Goal: Obtain resource: Download file/media

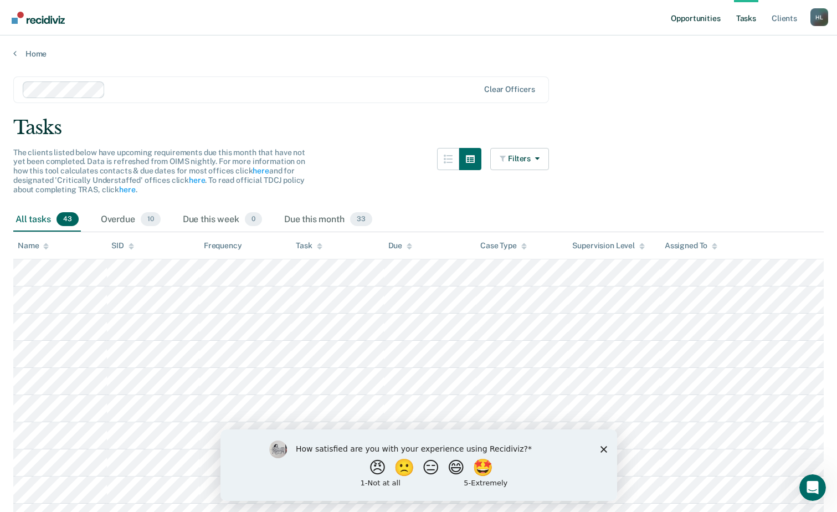
click at [705, 18] on link "Opportunities" at bounding box center [696, 17] width 54 height 35
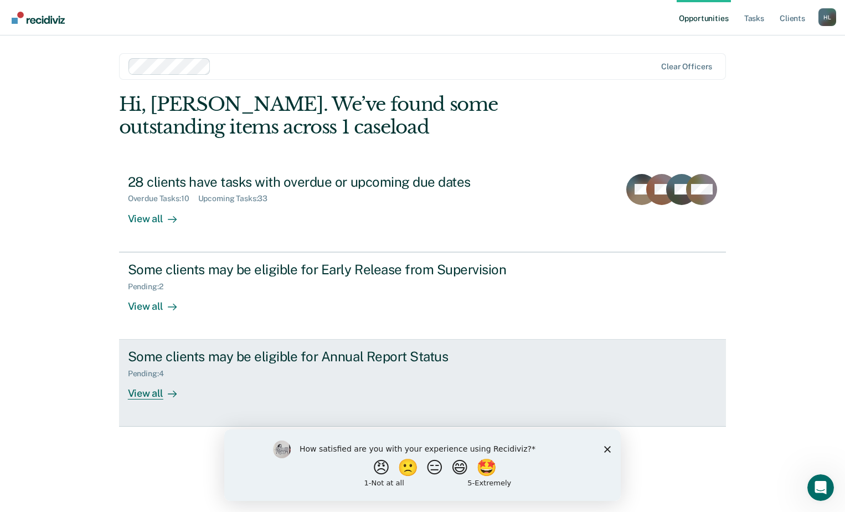
click at [199, 388] on div "Some clients may be eligible for Annual Report Status Pending : 4 View all" at bounding box center [335, 373] width 415 height 51
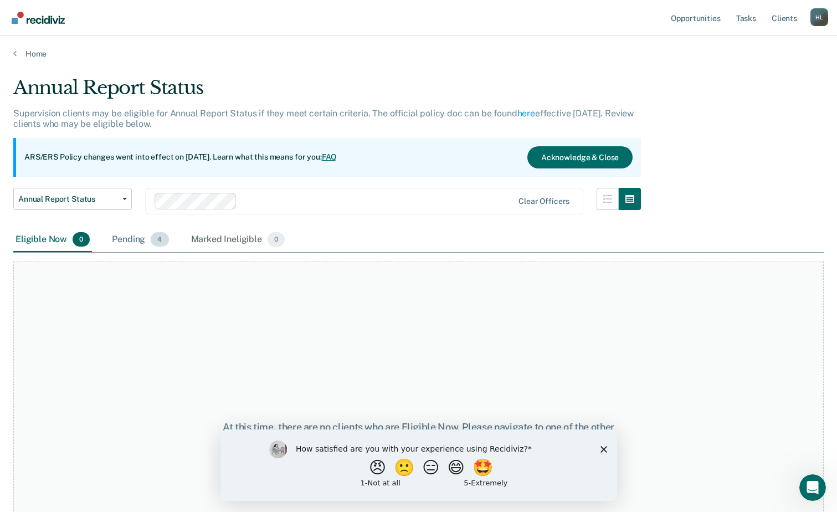
click at [134, 232] on div "Pending 4" at bounding box center [140, 240] width 61 height 24
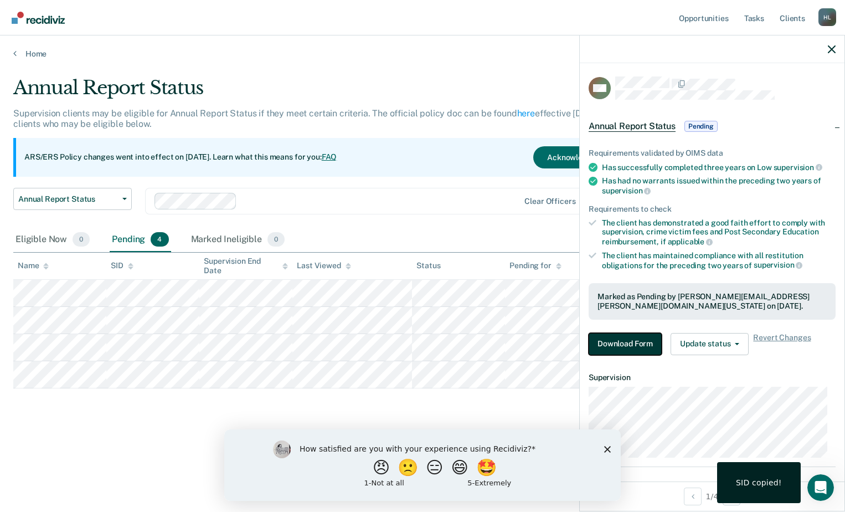
click at [634, 341] on button "Download Form" at bounding box center [625, 344] width 73 height 22
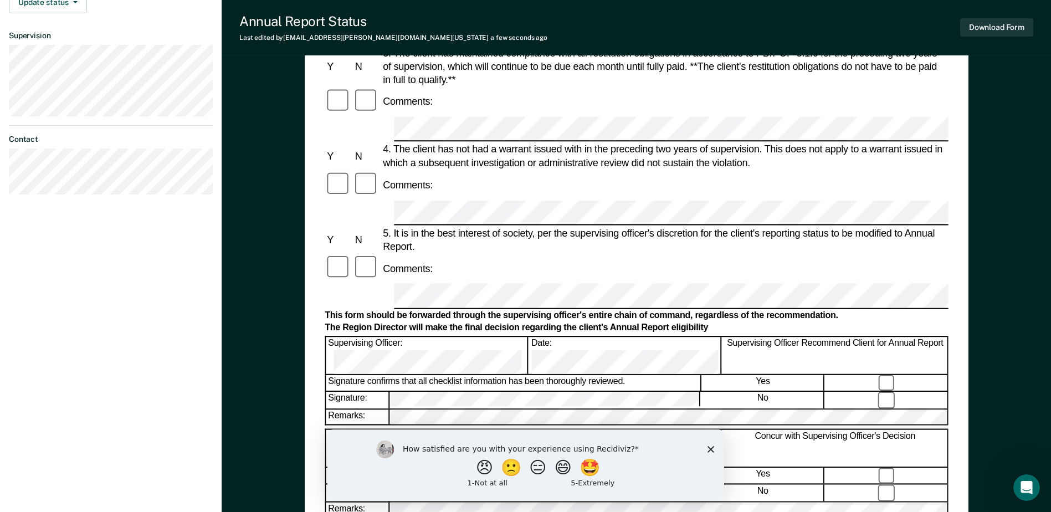
scroll to position [388, 0]
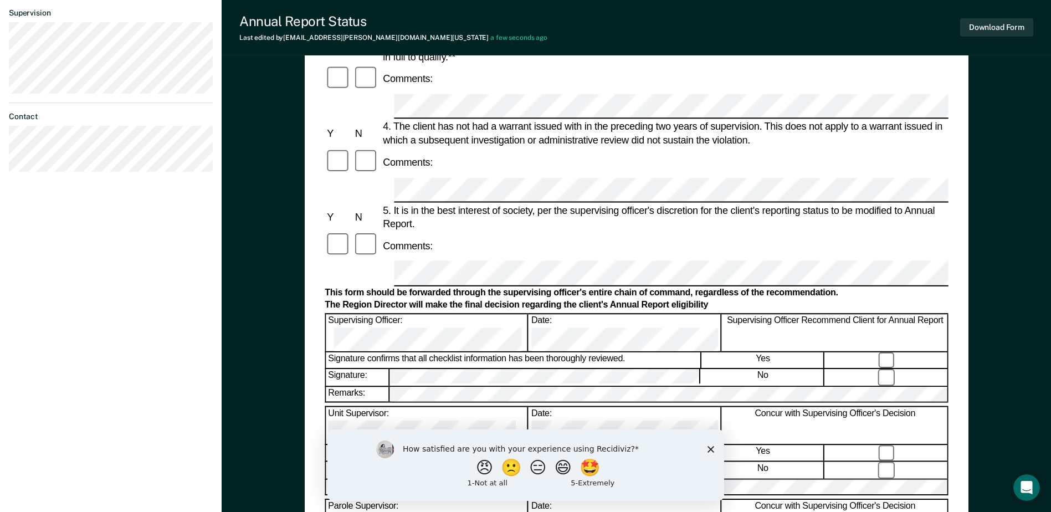
click at [391, 261] on div at bounding box center [636, 273] width 623 height 25
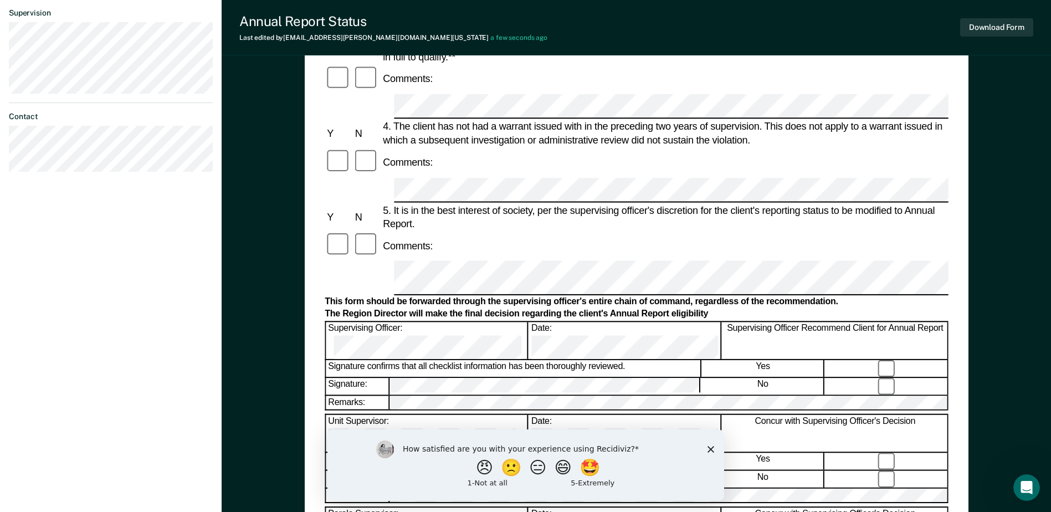
click at [336, 395] on div "Remarks:" at bounding box center [636, 403] width 623 height 16
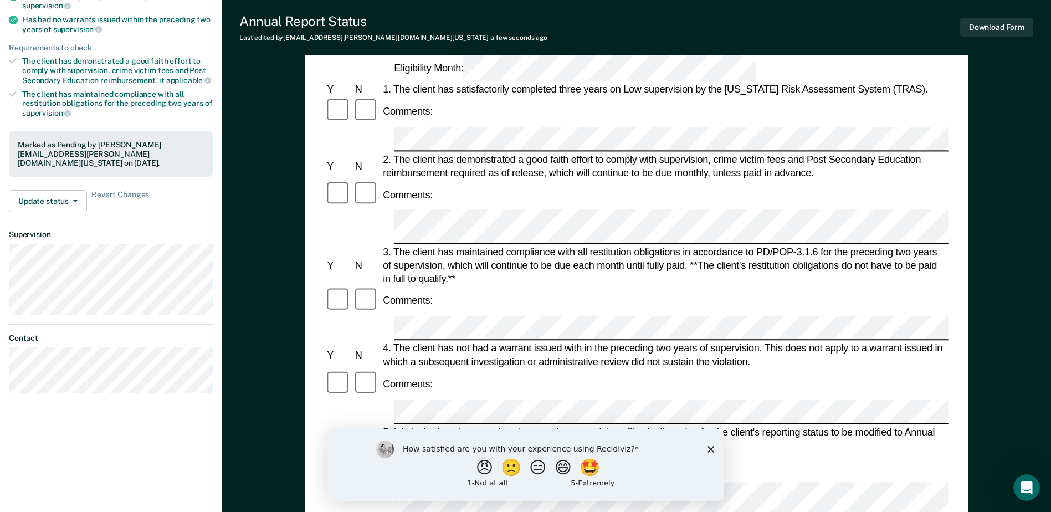
click at [707, 449] on icon "Close survey" at bounding box center [710, 448] width 7 height 7
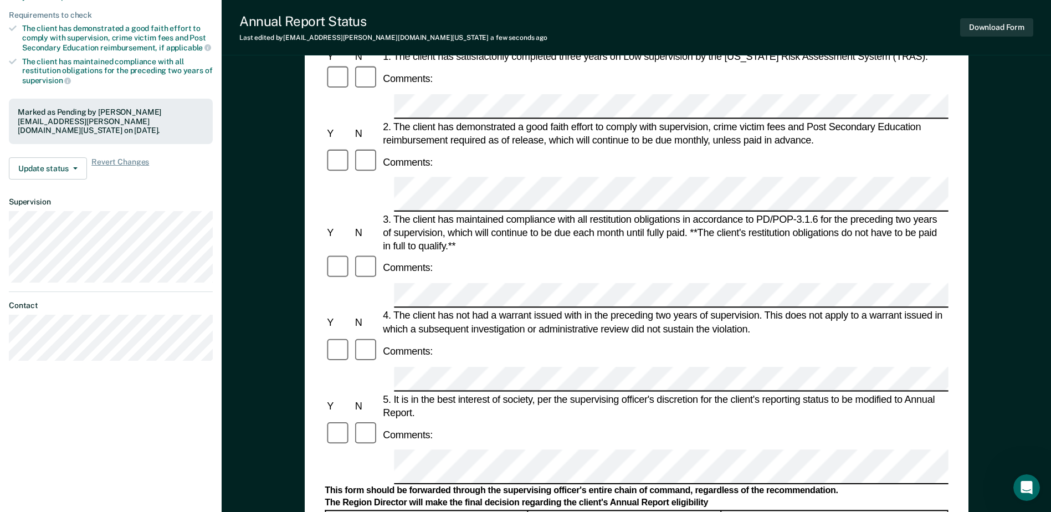
scroll to position [0, 0]
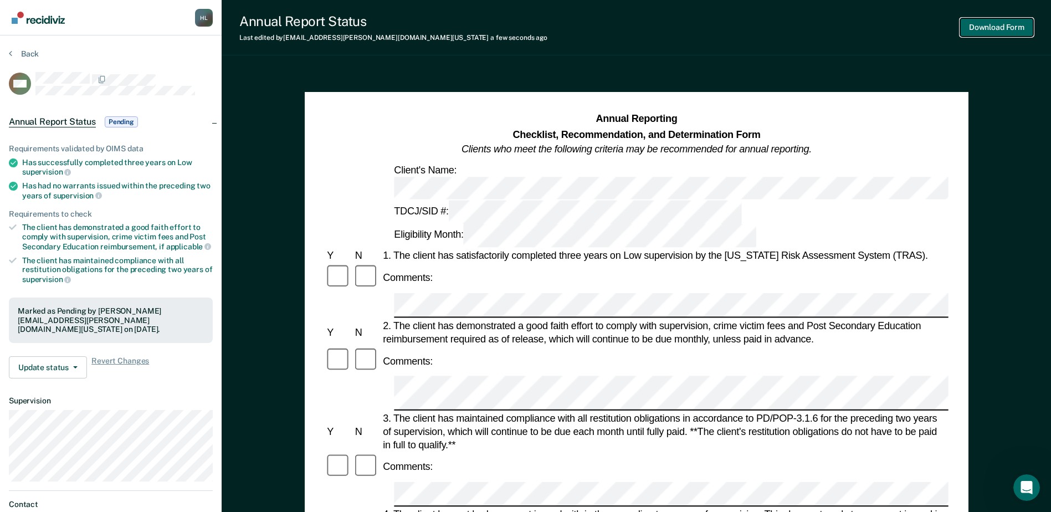
click at [845, 25] on button "Download Form" at bounding box center [996, 27] width 73 height 18
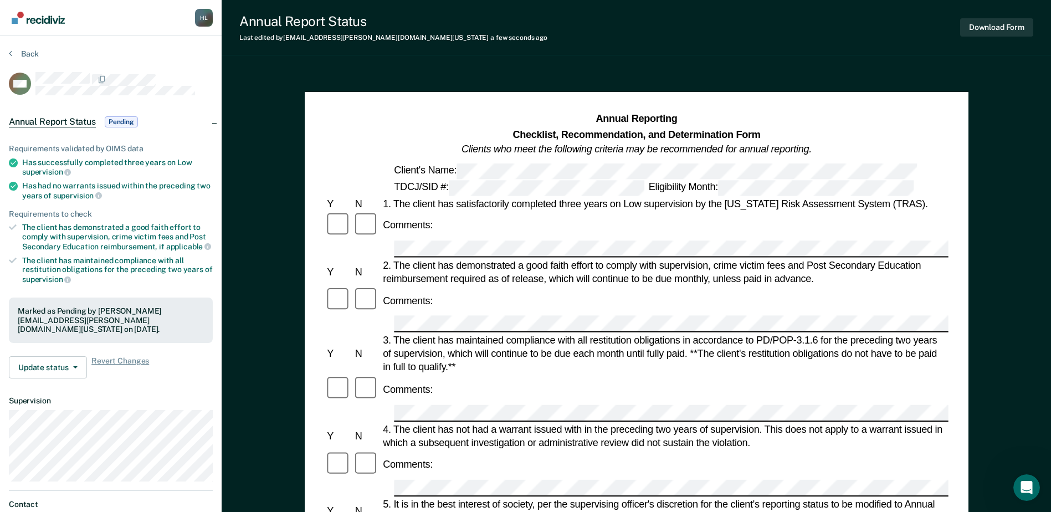
click at [11, 48] on section "Back WM Annual Report Status Pending Requirements validated by OIMS data Has su…" at bounding box center [111, 308] width 222 height 546
click at [9, 53] on icon at bounding box center [10, 53] width 3 height 9
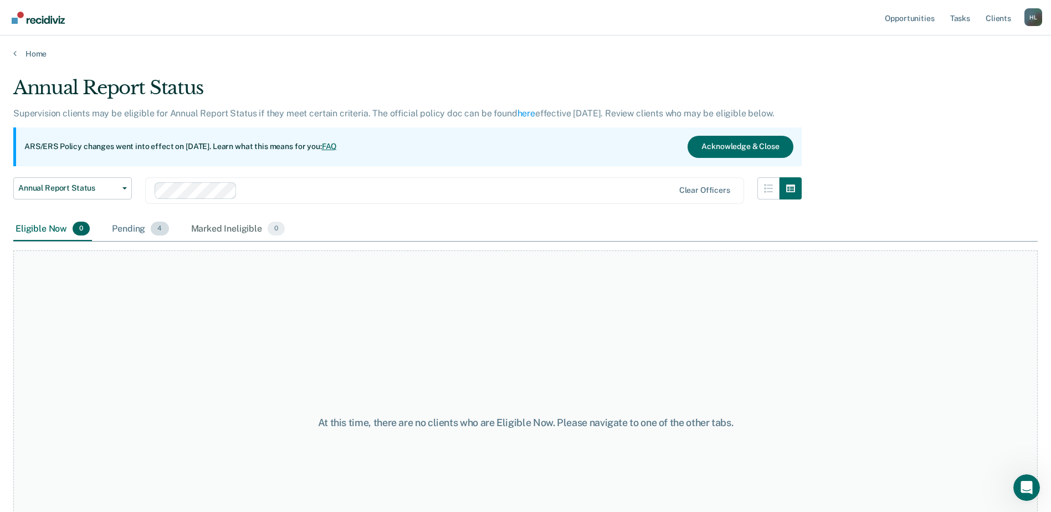
click at [141, 234] on div "Pending 4" at bounding box center [140, 229] width 61 height 24
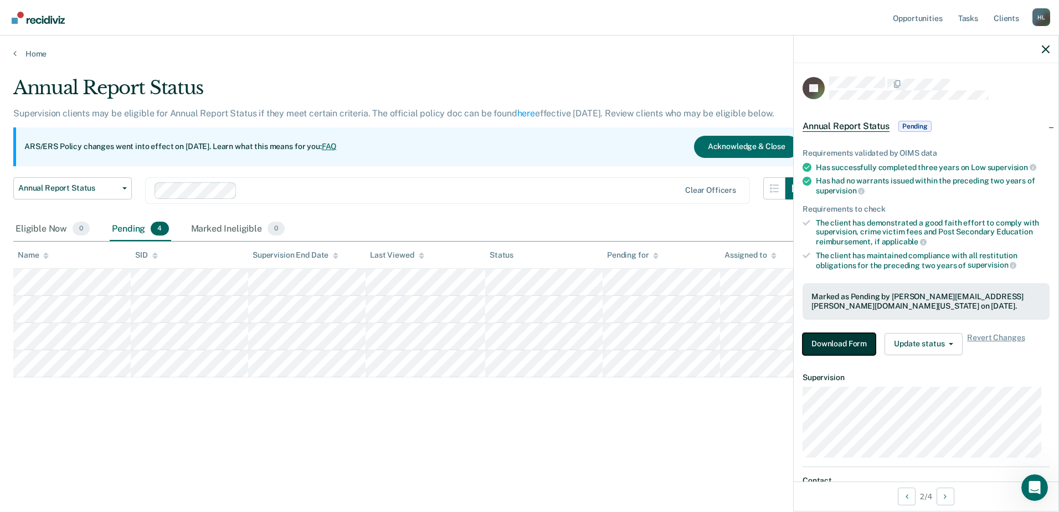
click at [837, 342] on button "Download Form" at bounding box center [839, 344] width 73 height 22
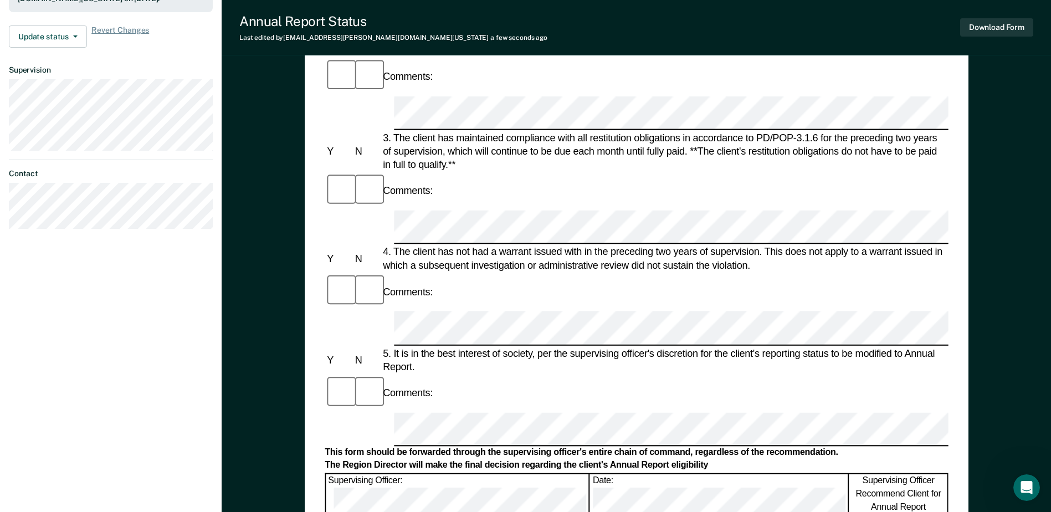
scroll to position [332, 0]
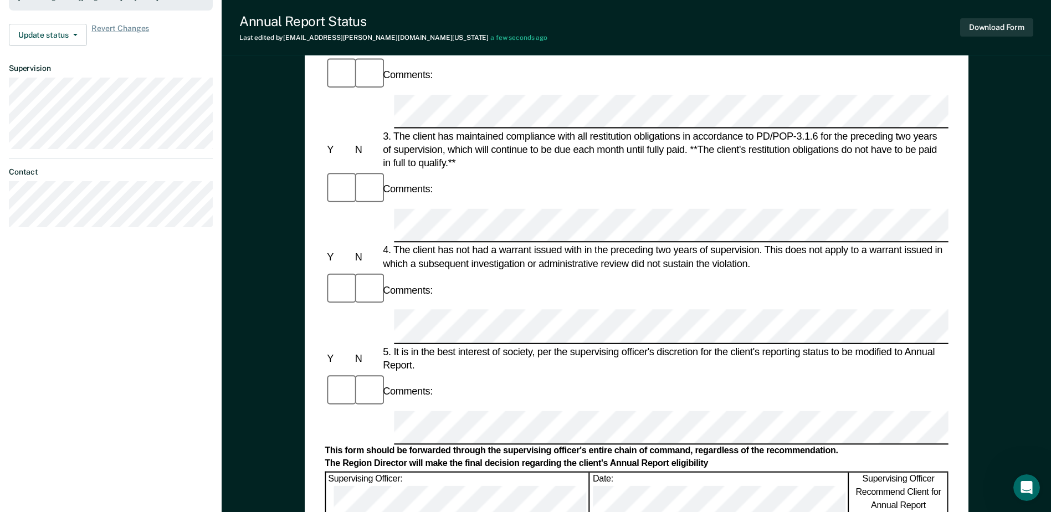
click at [415, 171] on form "Annual Reporting Checklist, Recommendation, and Determination Form Clients who …" at bounding box center [636, 412] width 623 height 1264
click at [395, 270] on form "Annual Reporting Checklist, Recommendation, and Determination Form Clients who …" at bounding box center [636, 412] width 623 height 1264
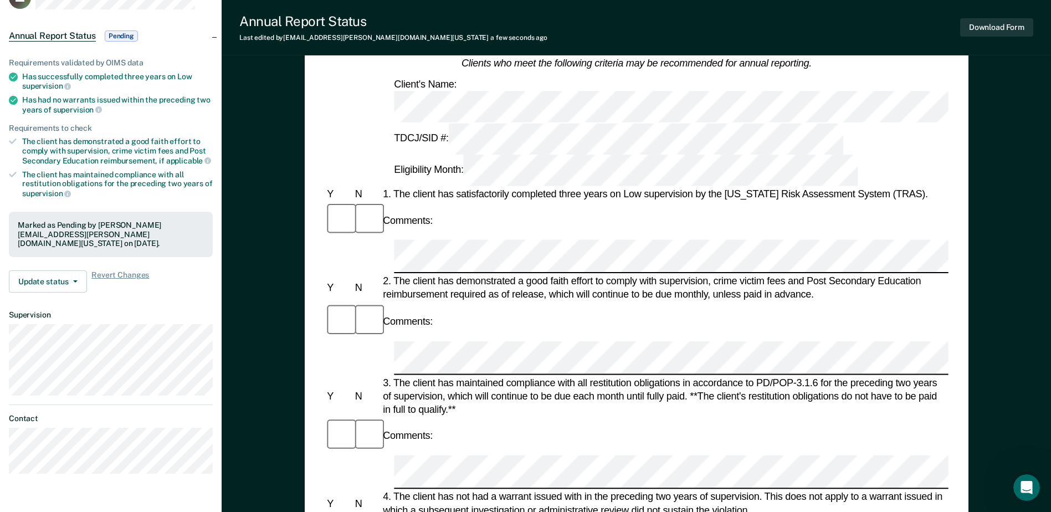
scroll to position [0, 0]
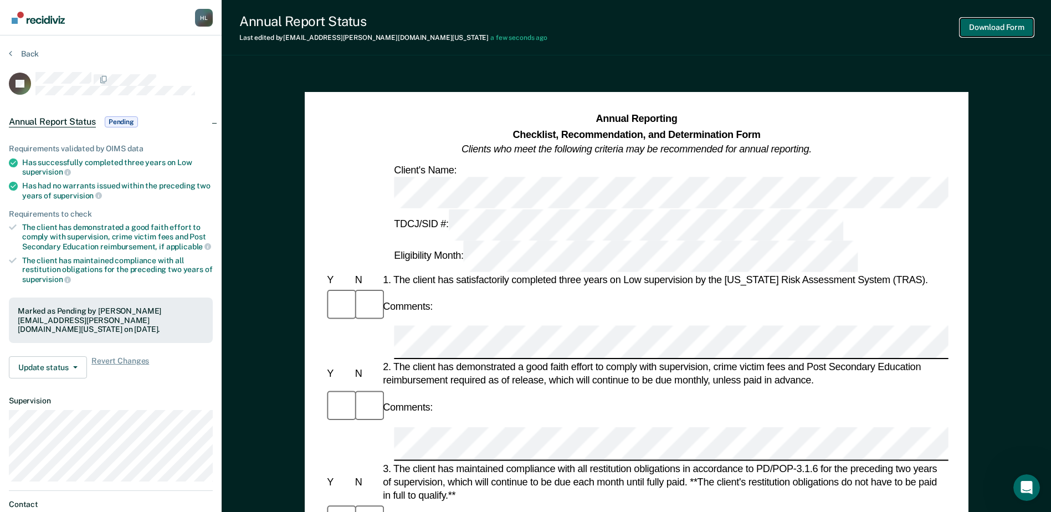
click at [845, 23] on button "Download Form" at bounding box center [996, 27] width 73 height 18
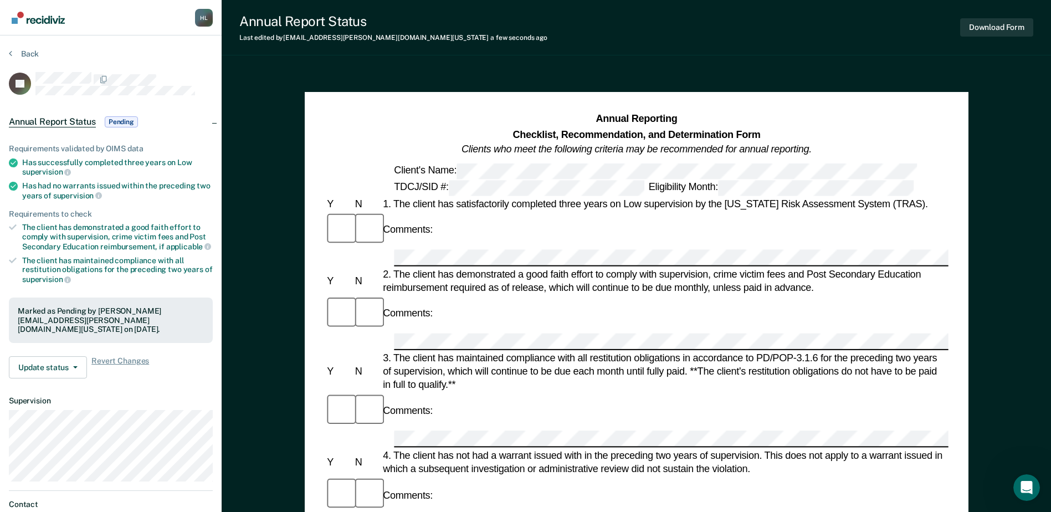
click at [8, 52] on section "Back JG Annual Report Status Pending Requirements validated by OIMS data Has su…" at bounding box center [111, 308] width 222 height 546
click at [9, 52] on icon at bounding box center [10, 53] width 3 height 9
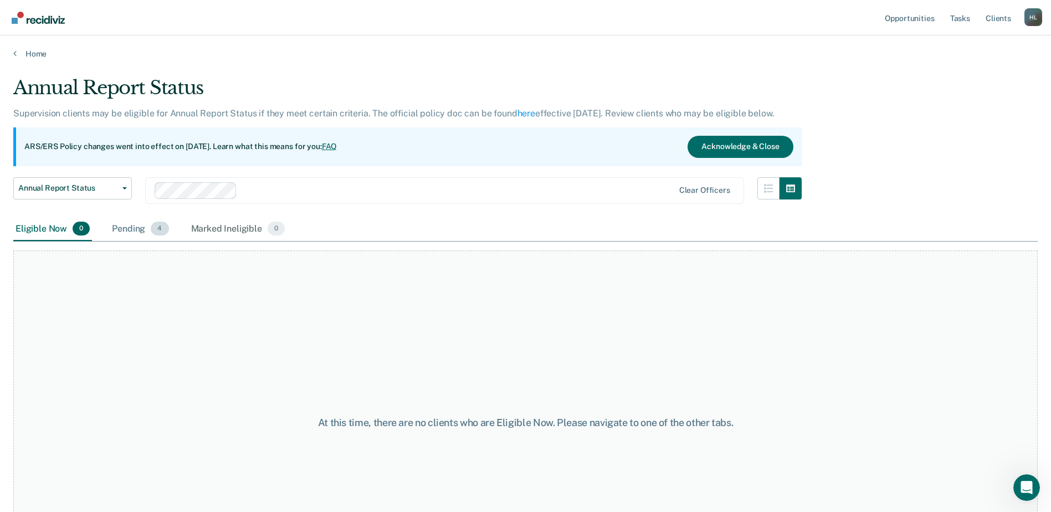
click at [143, 227] on div "Pending 4" at bounding box center [140, 229] width 61 height 24
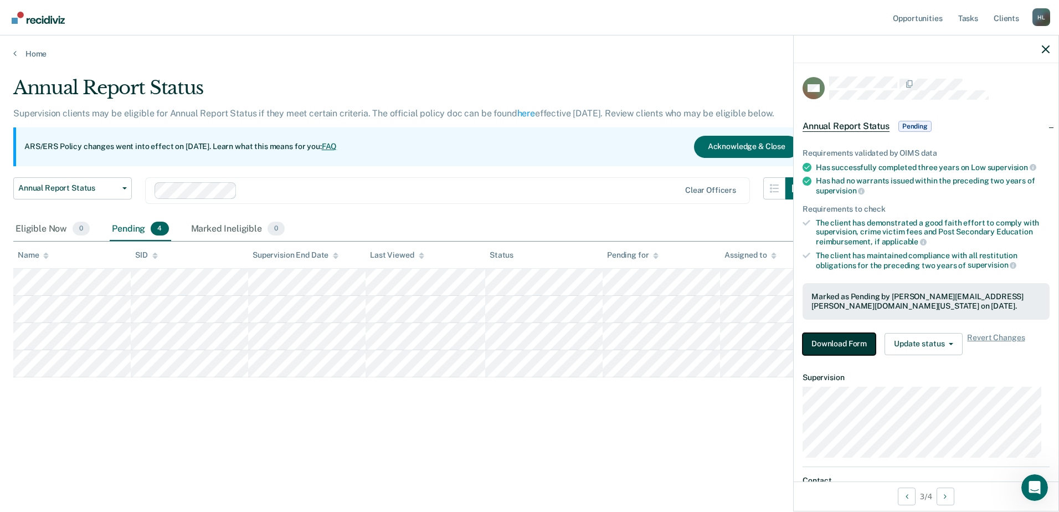
click at [831, 333] on button "Download Form" at bounding box center [839, 344] width 73 height 22
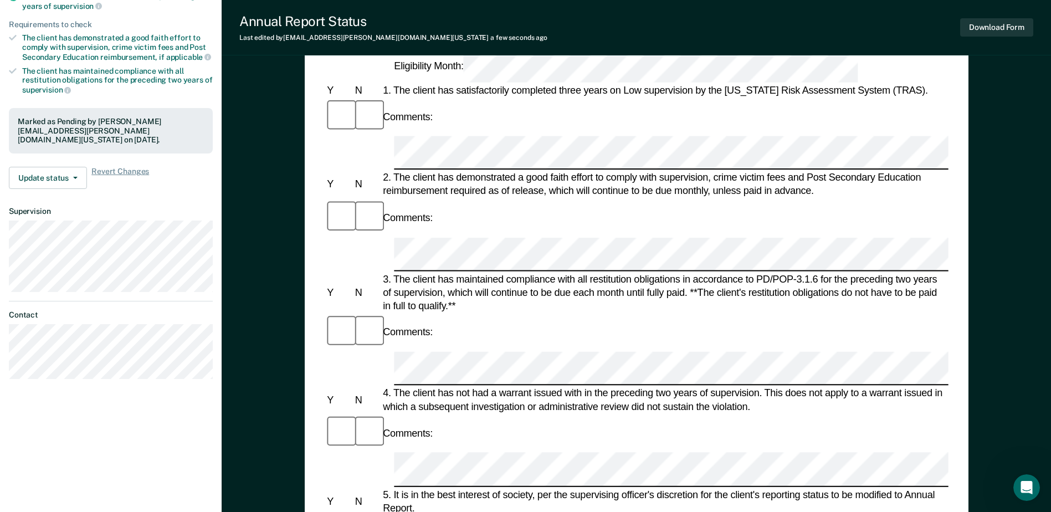
scroll to position [332, 0]
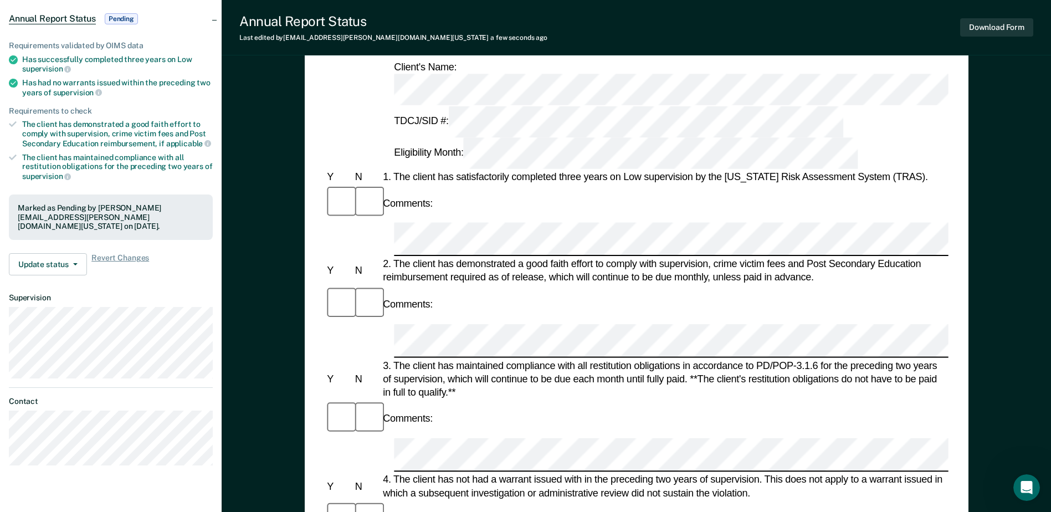
scroll to position [0, 0]
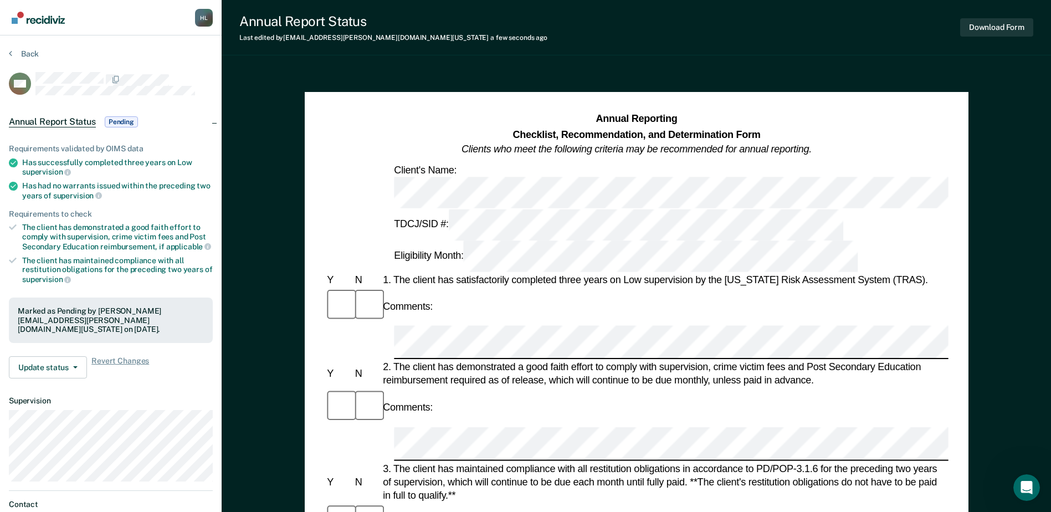
click at [845, 14] on div "Download Form" at bounding box center [996, 27] width 73 height 28
click at [845, 23] on button "Download Form" at bounding box center [996, 27] width 73 height 18
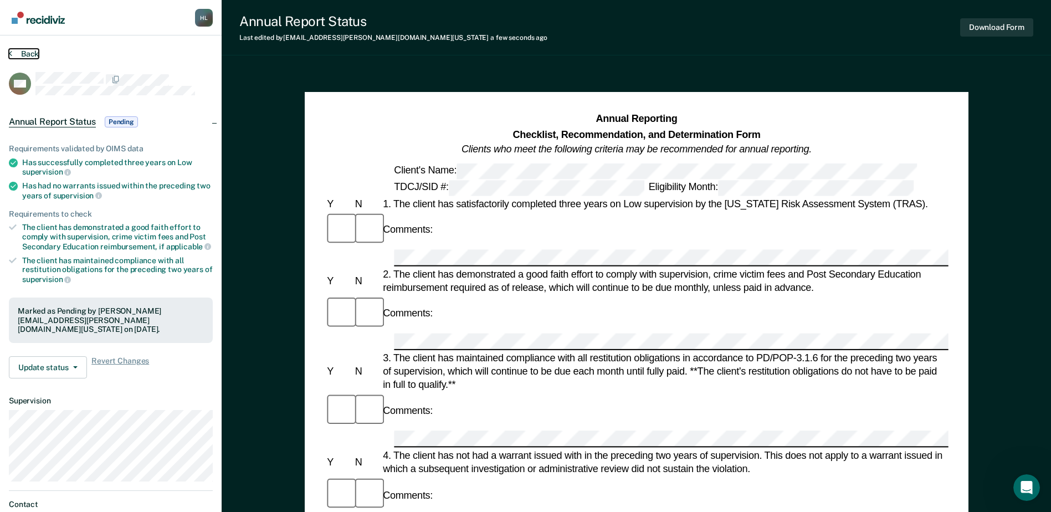
click at [16, 54] on button "Back" at bounding box center [24, 54] width 30 height 10
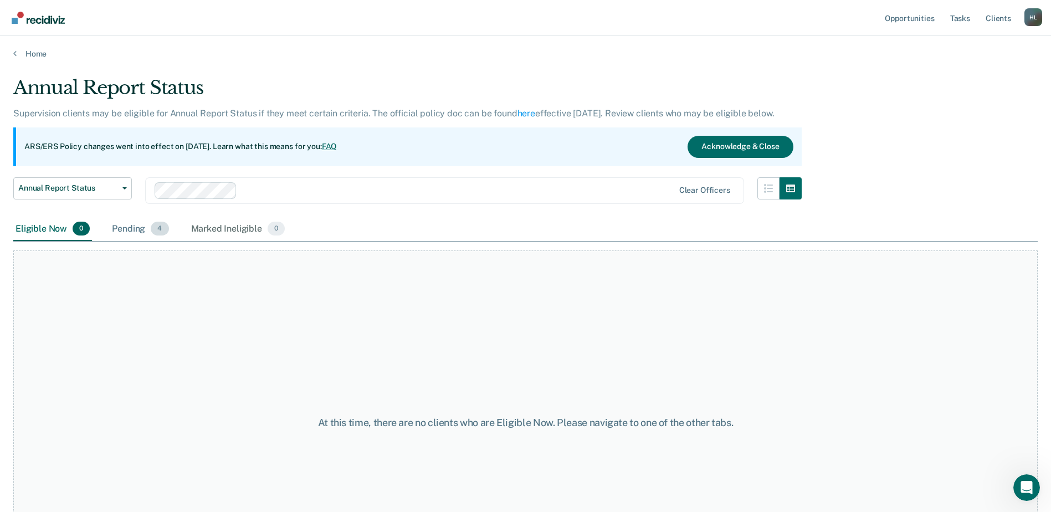
click at [136, 224] on div "Pending 4" at bounding box center [140, 229] width 61 height 24
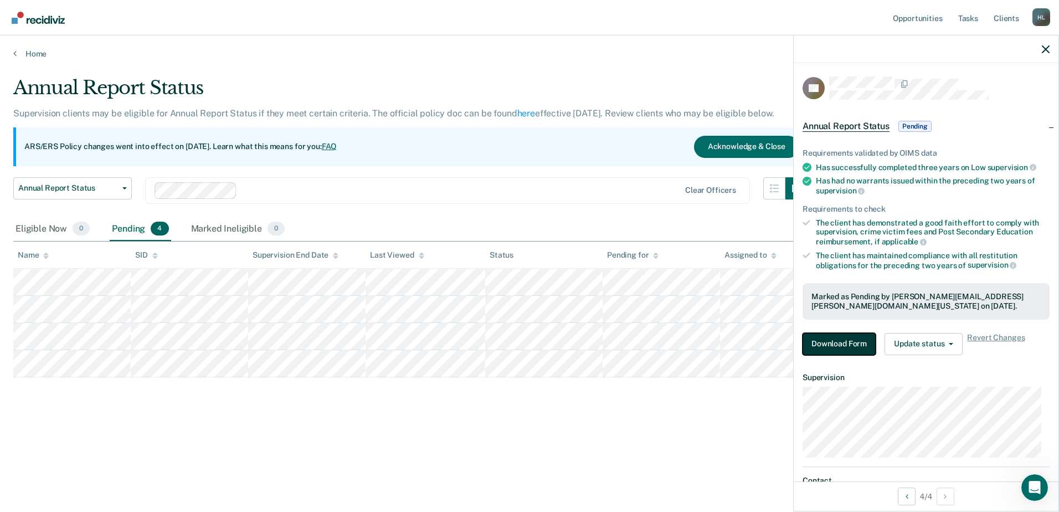
click at [841, 338] on button "Download Form" at bounding box center [839, 344] width 73 height 22
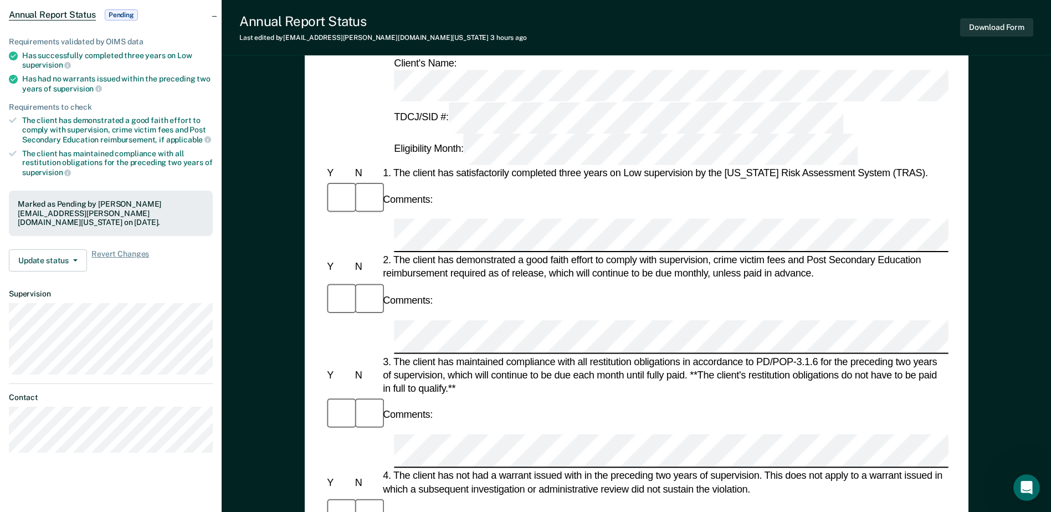
scroll to position [111, 0]
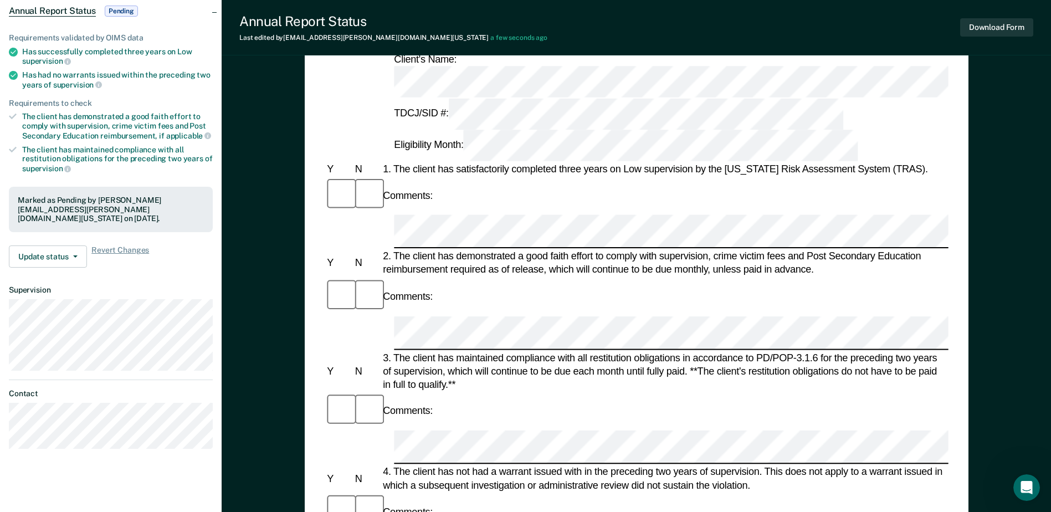
click at [359, 316] on div at bounding box center [636, 333] width 623 height 34
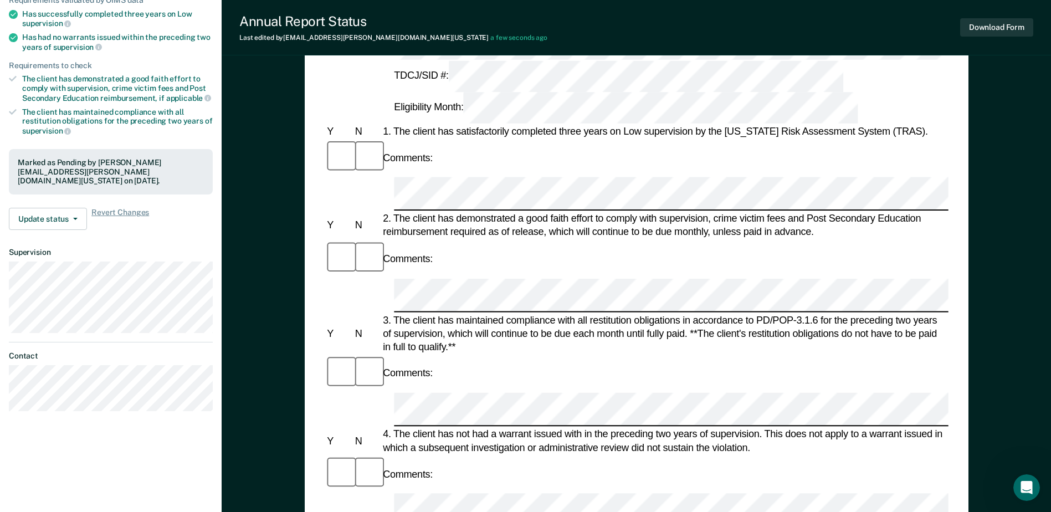
scroll to position [222, 0]
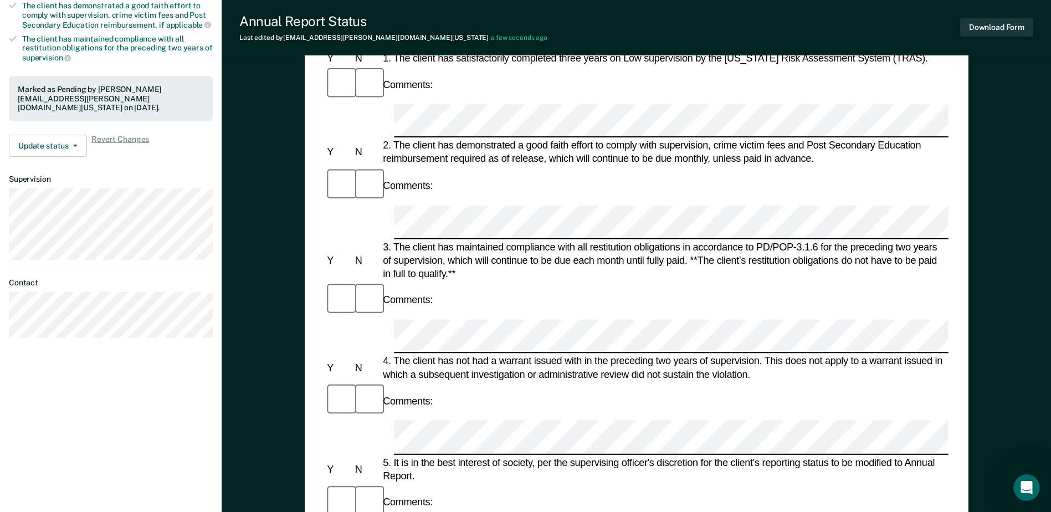
drag, startPoint x: 835, startPoint y: 291, endPoint x: 798, endPoint y: 310, distance: 41.6
click at [798, 310] on form "Annual Reporting Checklist, Recommendation, and Determination Form Clients who …" at bounding box center [636, 522] width 623 height 1264
click at [403, 309] on form "Annual Reporting Checklist, Recommendation, and Determination Form Clients who …" at bounding box center [636, 522] width 623 height 1264
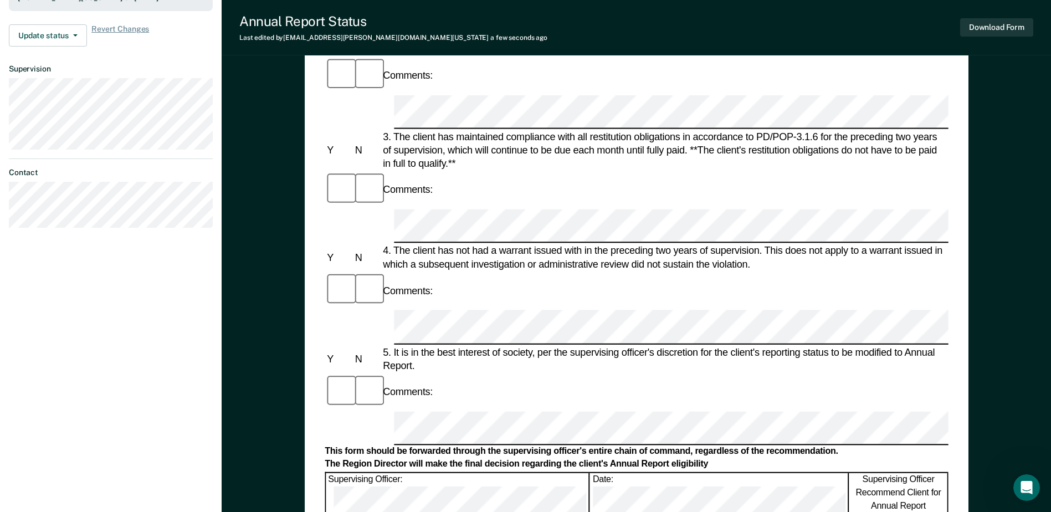
scroll to position [332, 0]
click at [347, 270] on form "Annual Reporting Checklist, Recommendation, and Determination Form Clients who …" at bounding box center [636, 412] width 623 height 1264
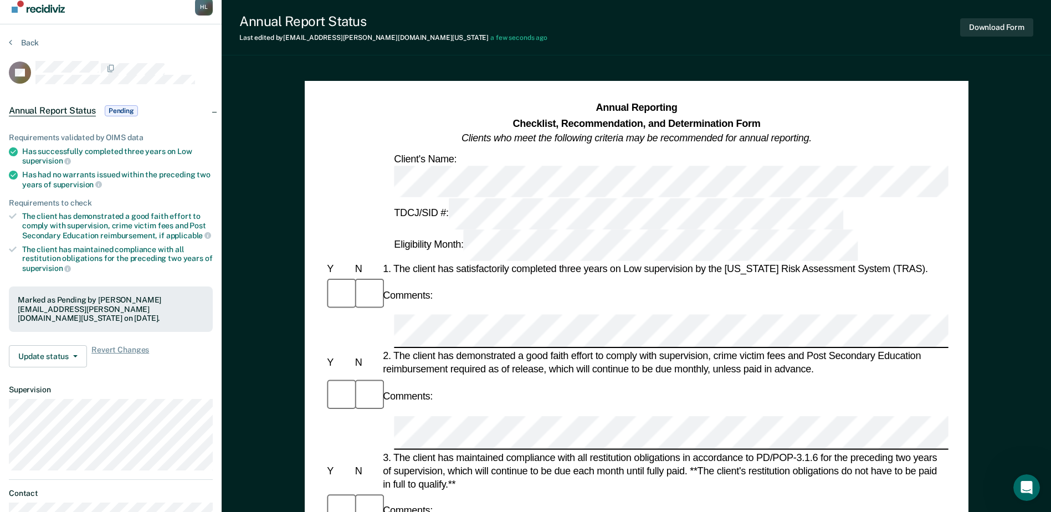
scroll to position [0, 0]
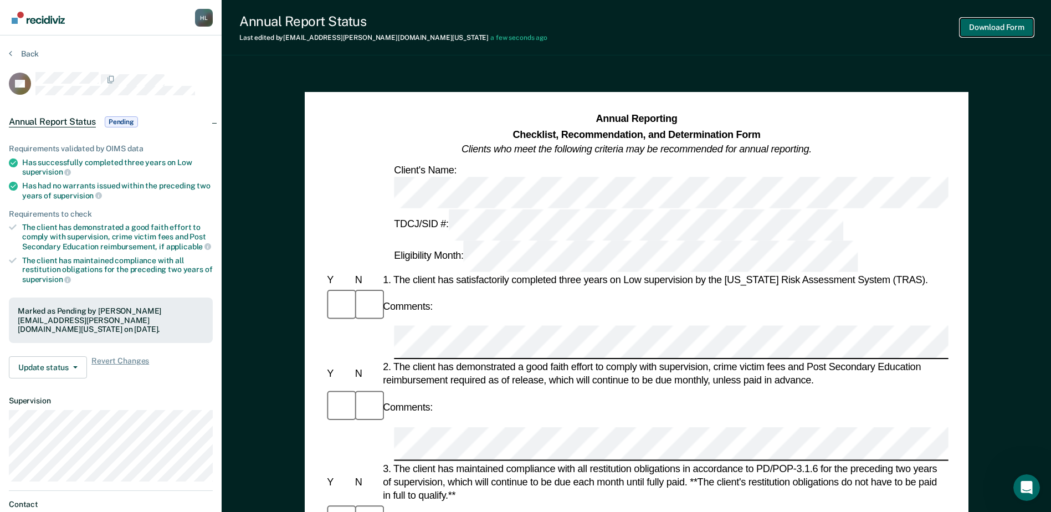
click at [845, 32] on button "Download Form" at bounding box center [996, 27] width 73 height 18
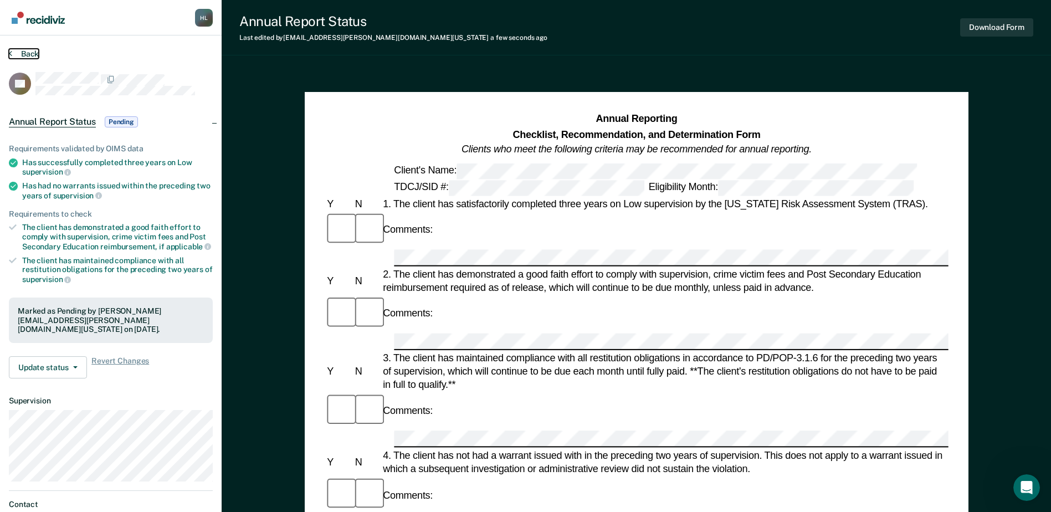
click at [25, 57] on button "Back" at bounding box center [24, 54] width 30 height 10
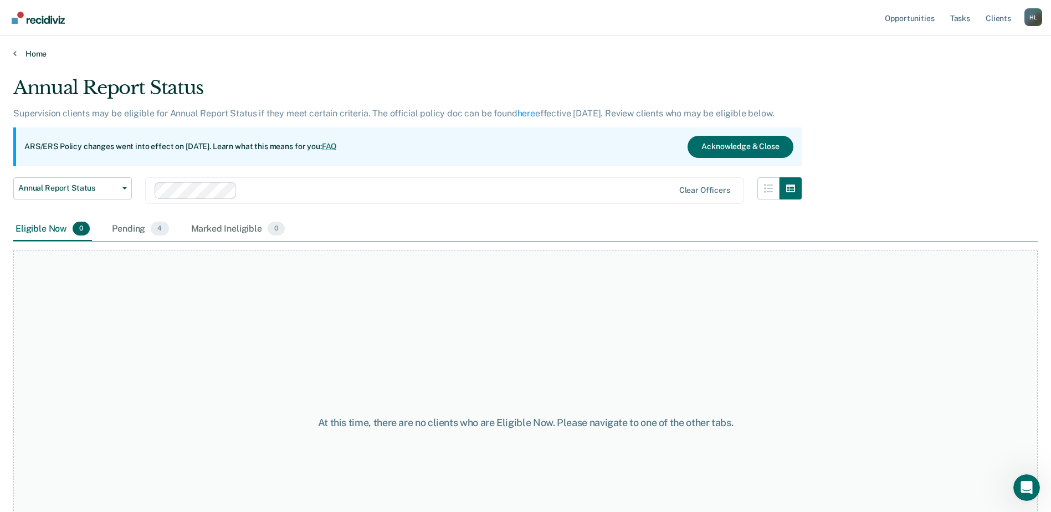
click at [37, 56] on link "Home" at bounding box center [525, 54] width 1024 height 10
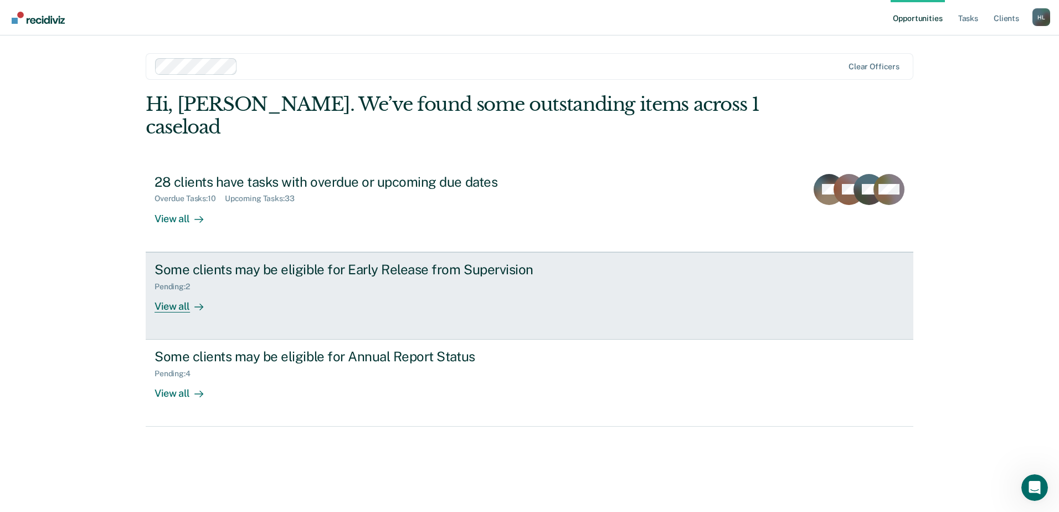
click at [207, 291] on div "View all" at bounding box center [186, 302] width 62 height 22
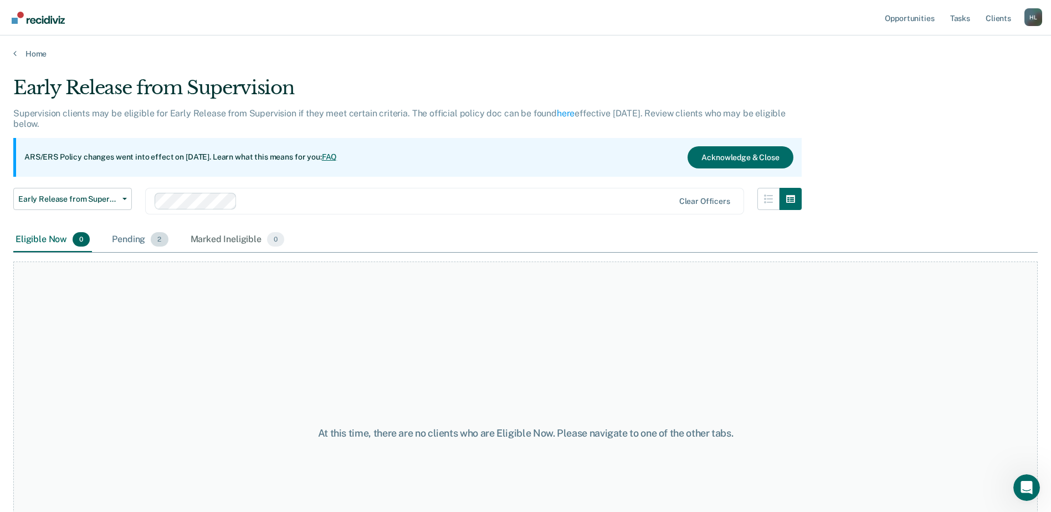
click at [138, 239] on div "Pending 2" at bounding box center [140, 240] width 60 height 24
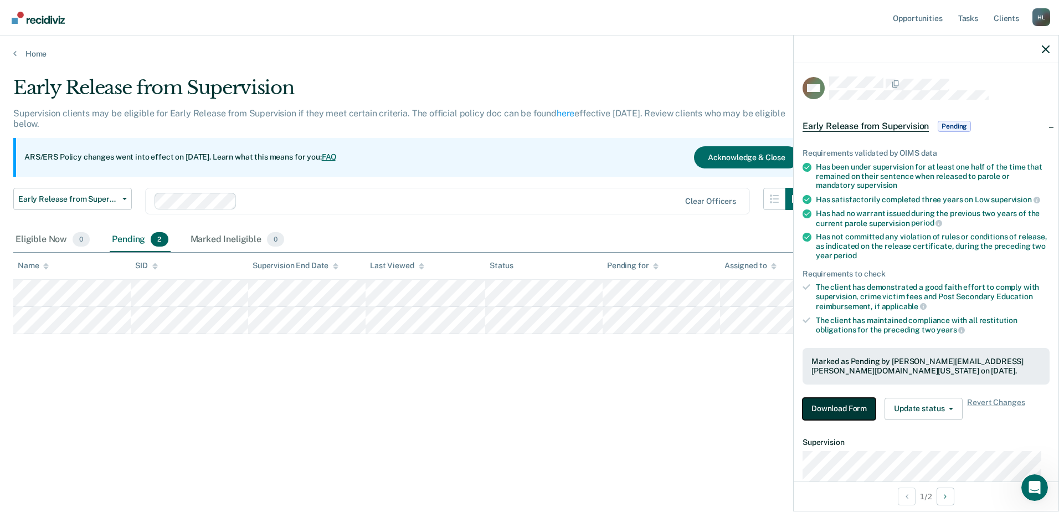
click at [837, 411] on button "Download Form" at bounding box center [839, 409] width 73 height 22
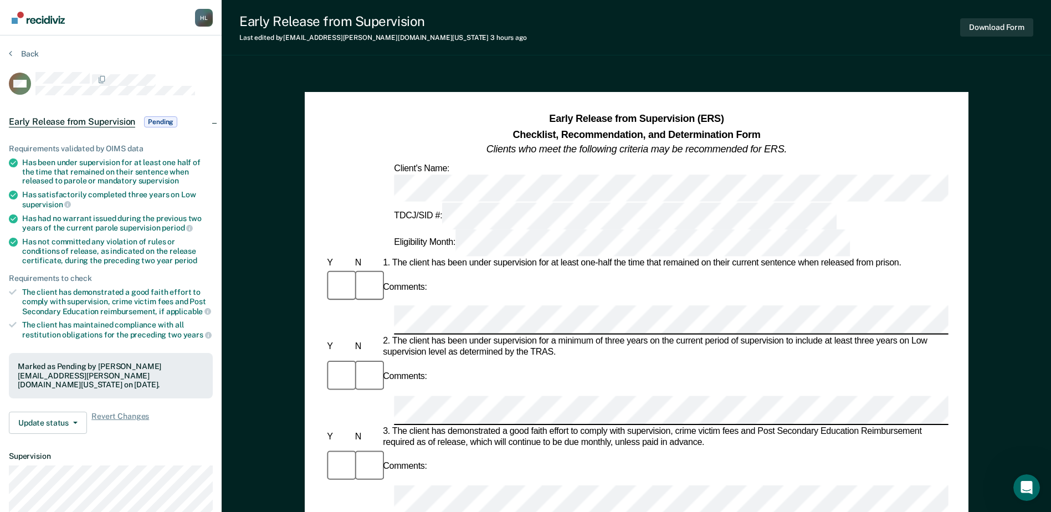
click at [326, 448] on div at bounding box center [339, 466] width 28 height 37
click at [404, 448] on div "Comments:" at bounding box center [636, 482] width 623 height 68
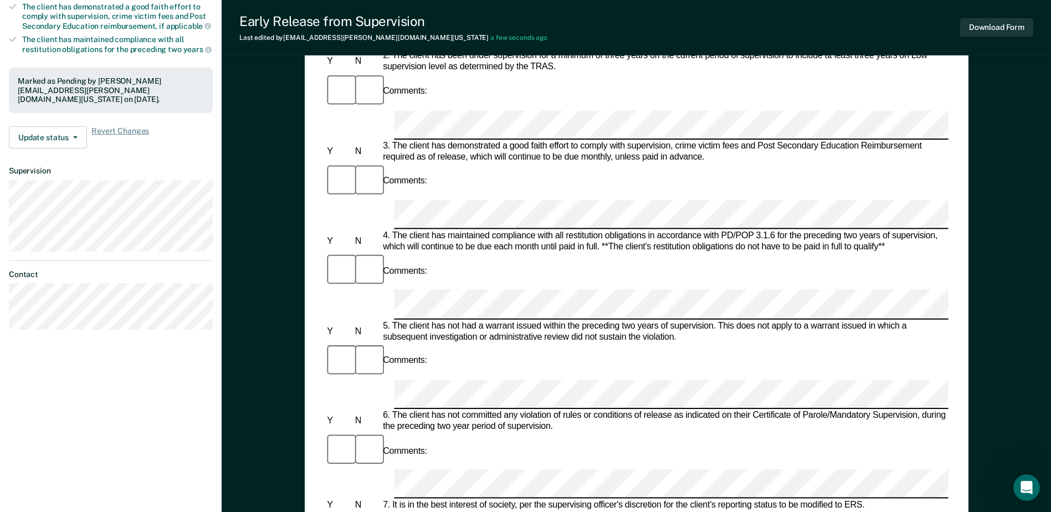
scroll to position [332, 0]
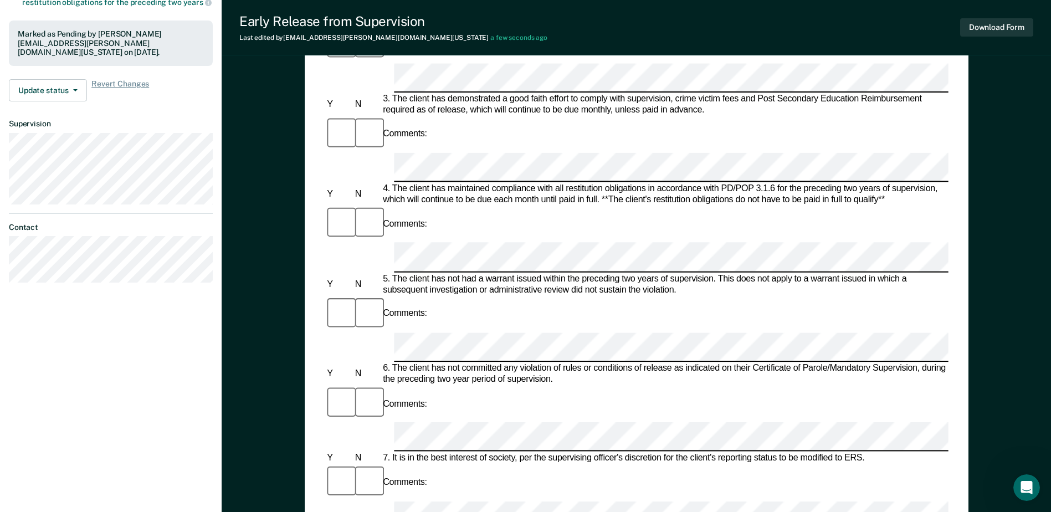
click at [337, 326] on form "Early Release from Supervision (ERS) Checklist, Recommendation, and Determinati…" at bounding box center [636, 435] width 623 height 1311
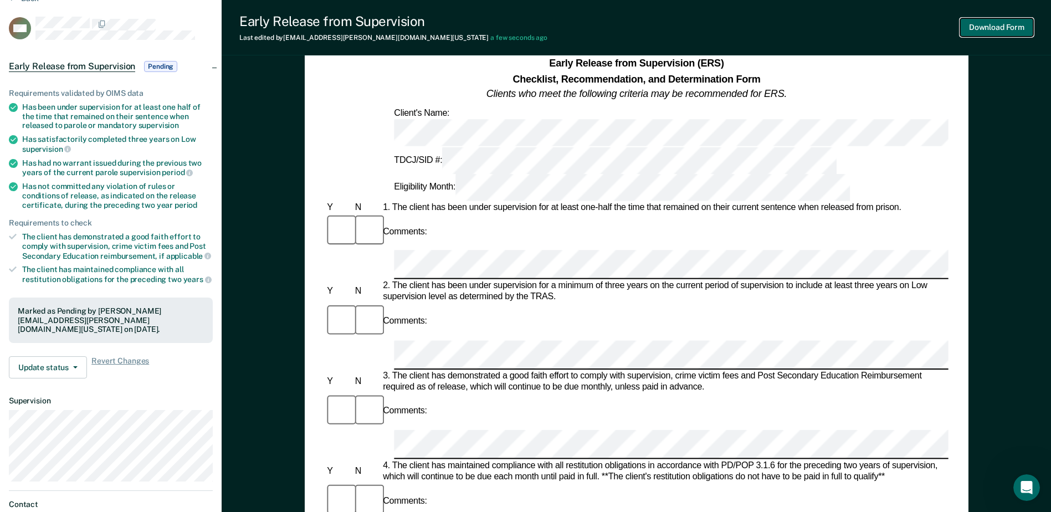
click at [845, 25] on button "Download Form" at bounding box center [996, 27] width 73 height 18
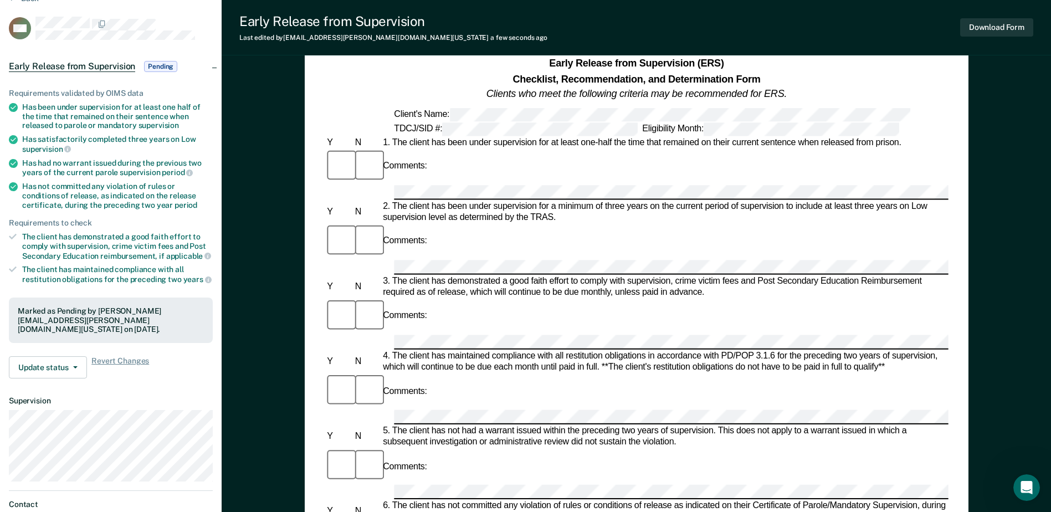
scroll to position [0, 0]
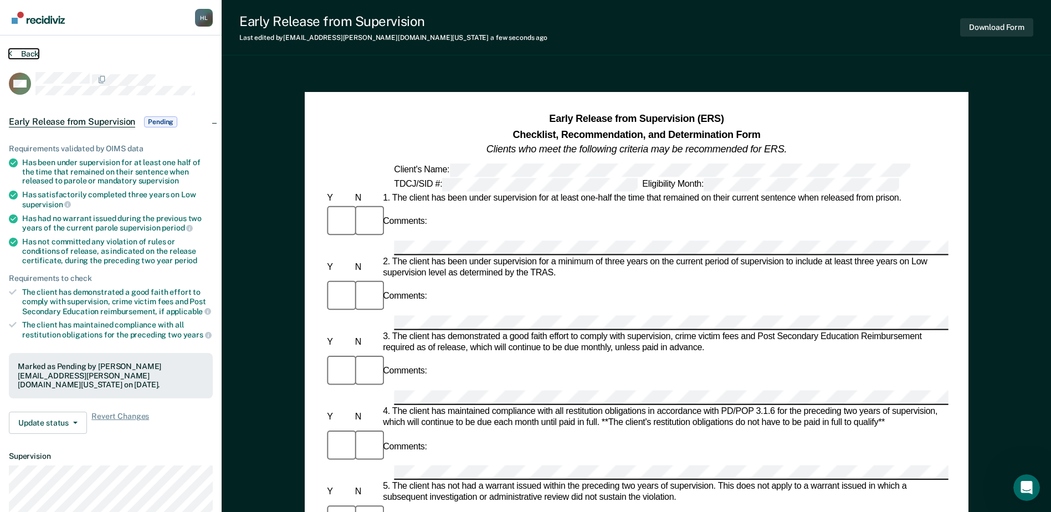
click at [10, 50] on icon at bounding box center [10, 53] width 3 height 9
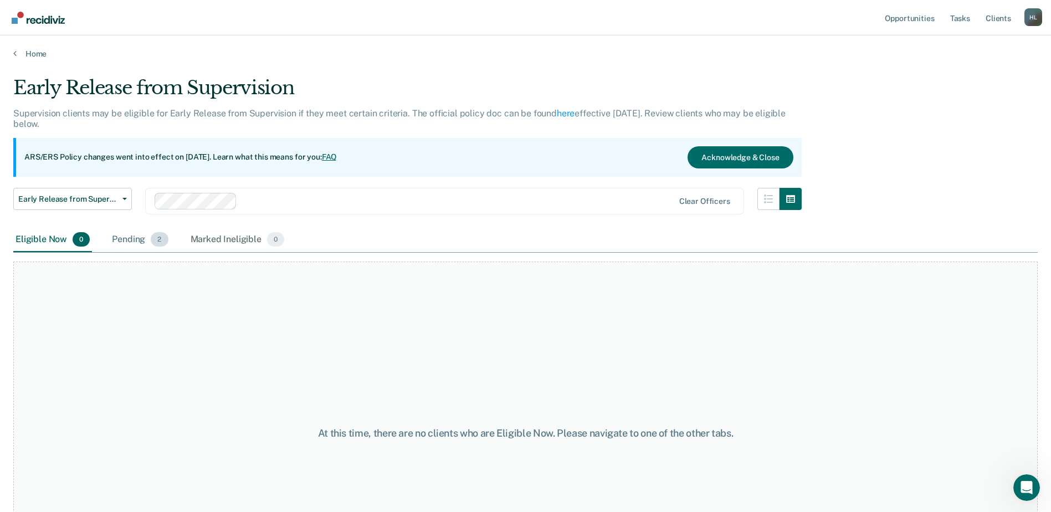
click at [141, 240] on div "Pending 2" at bounding box center [140, 240] width 60 height 24
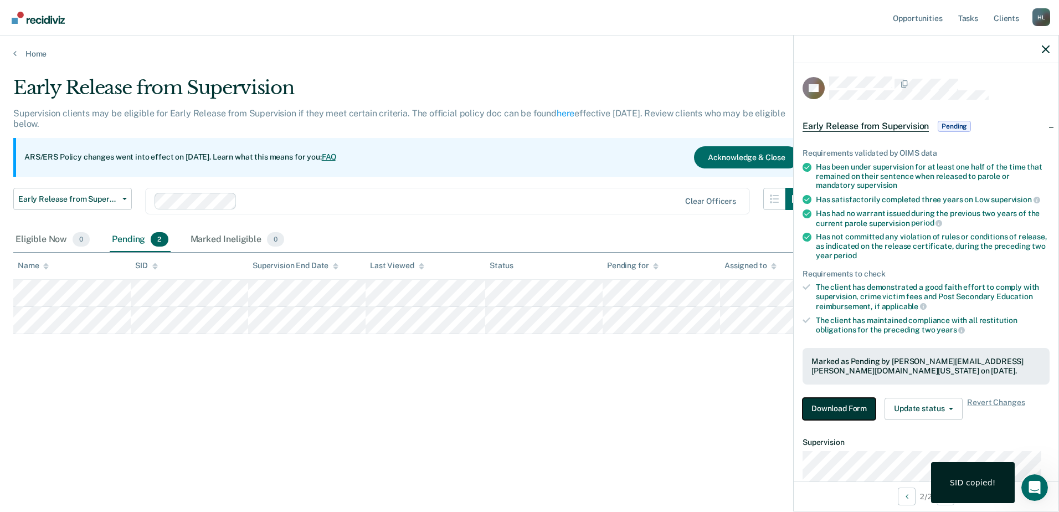
click at [838, 403] on button "Download Form" at bounding box center [839, 409] width 73 height 22
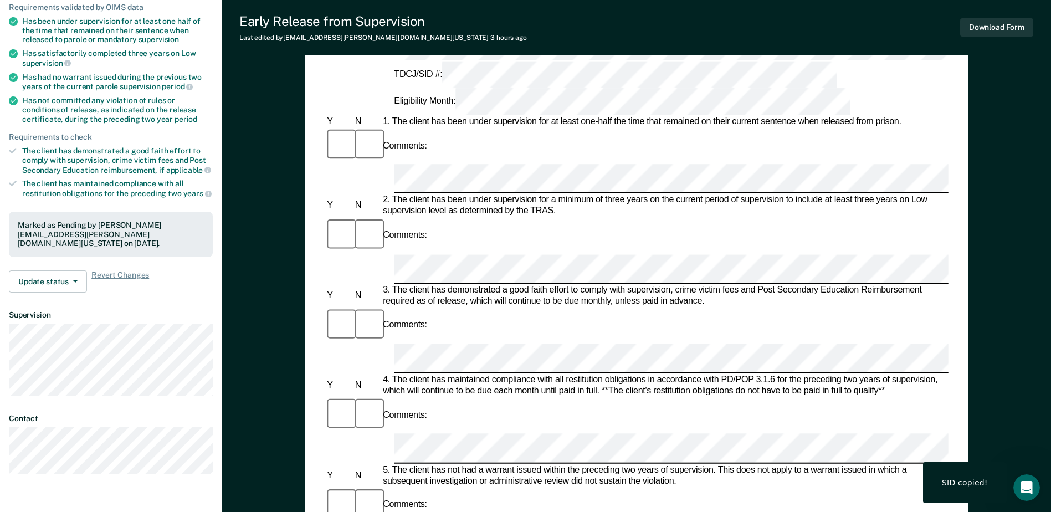
scroll to position [166, 0]
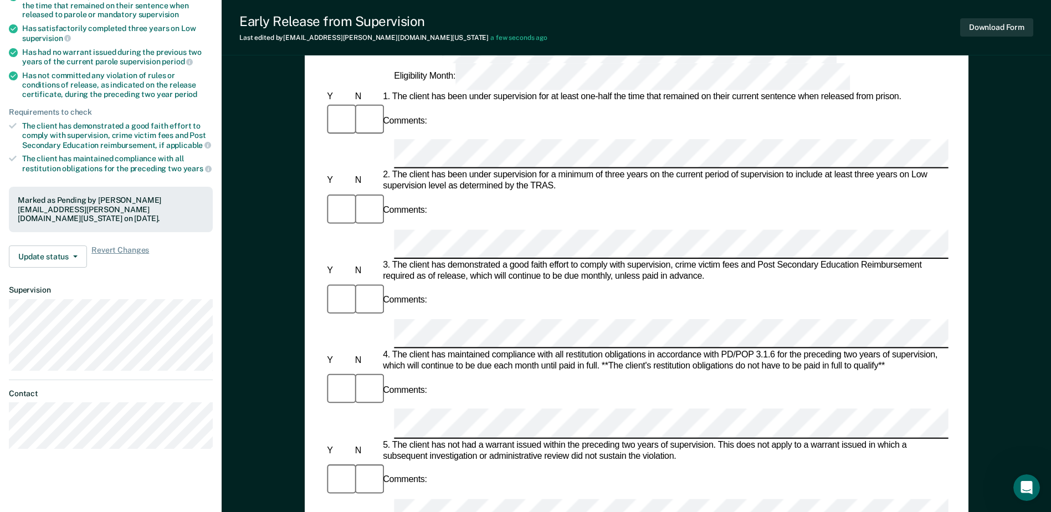
click at [383, 319] on div at bounding box center [636, 333] width 623 height 29
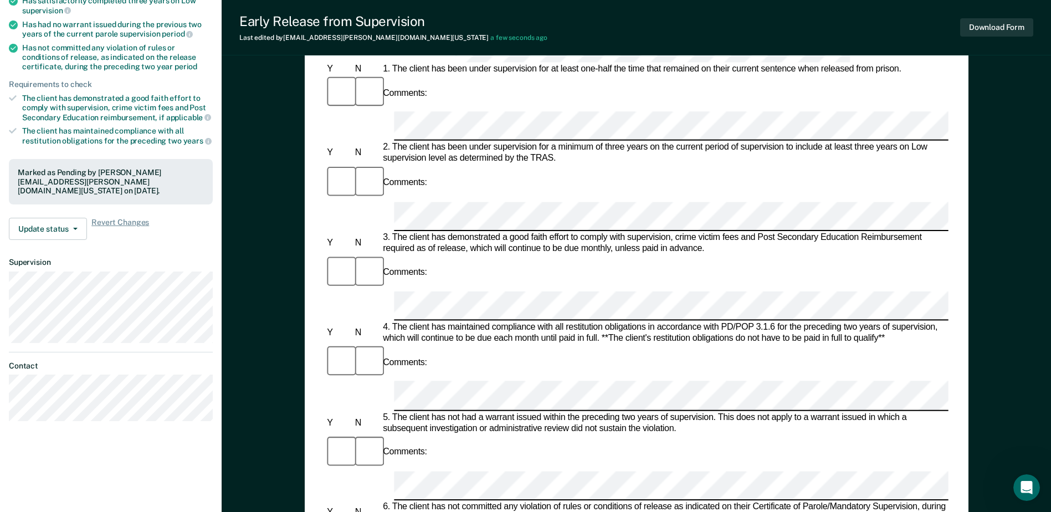
scroll to position [222, 0]
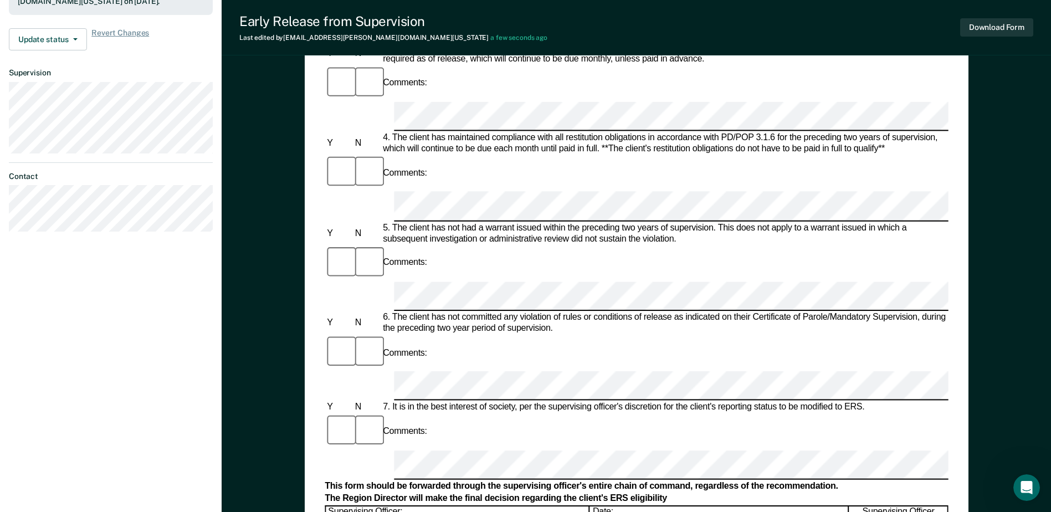
scroll to position [388, 0]
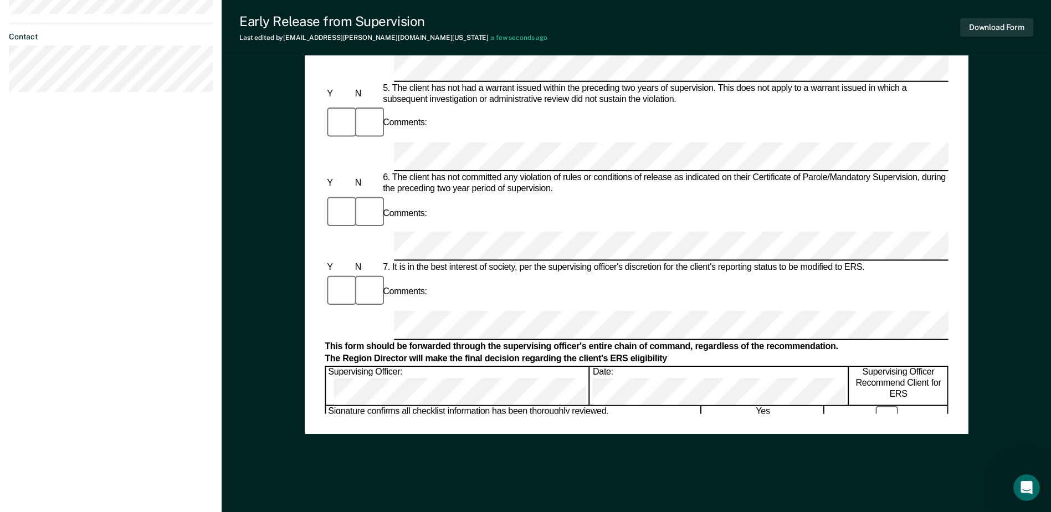
scroll to position [531, 0]
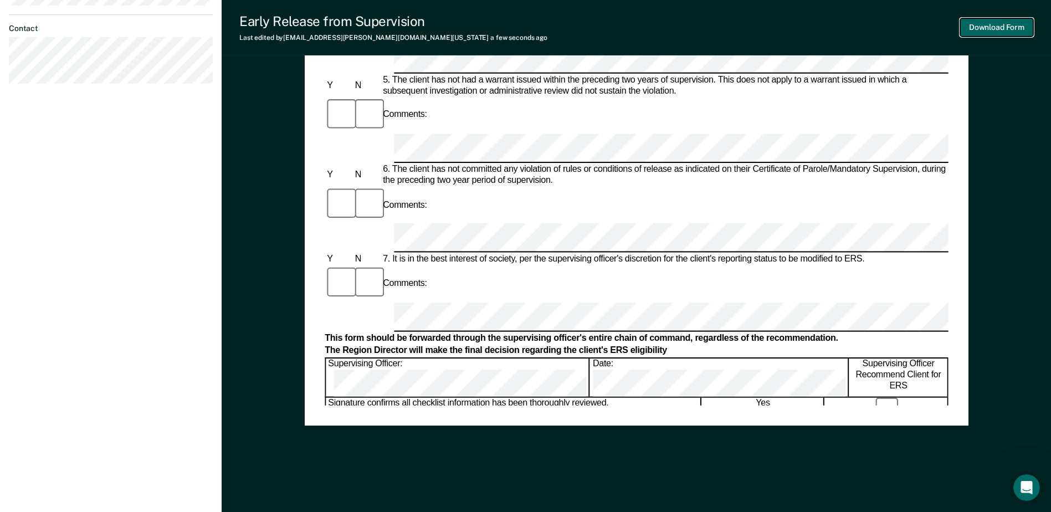
click at [845, 23] on button "Download Form" at bounding box center [996, 27] width 73 height 18
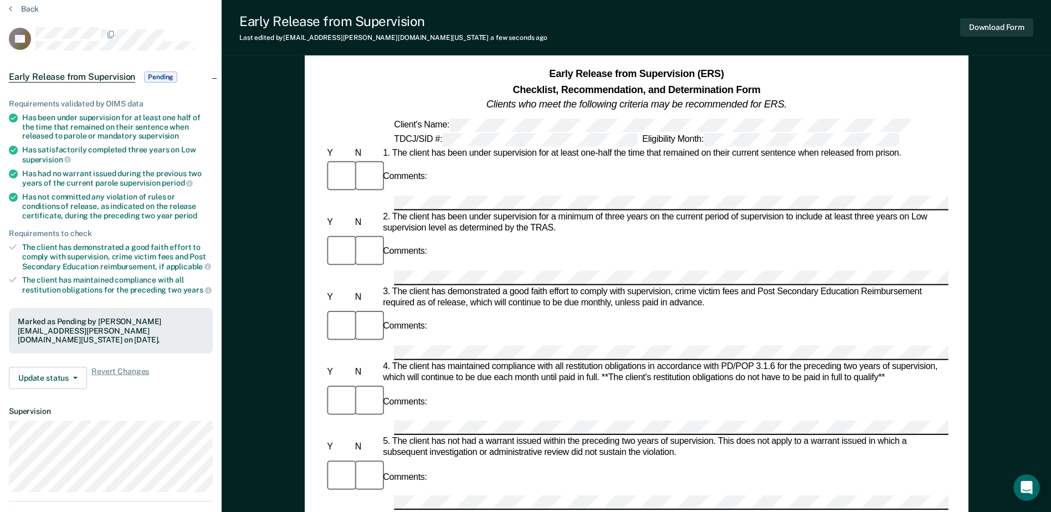
scroll to position [0, 0]
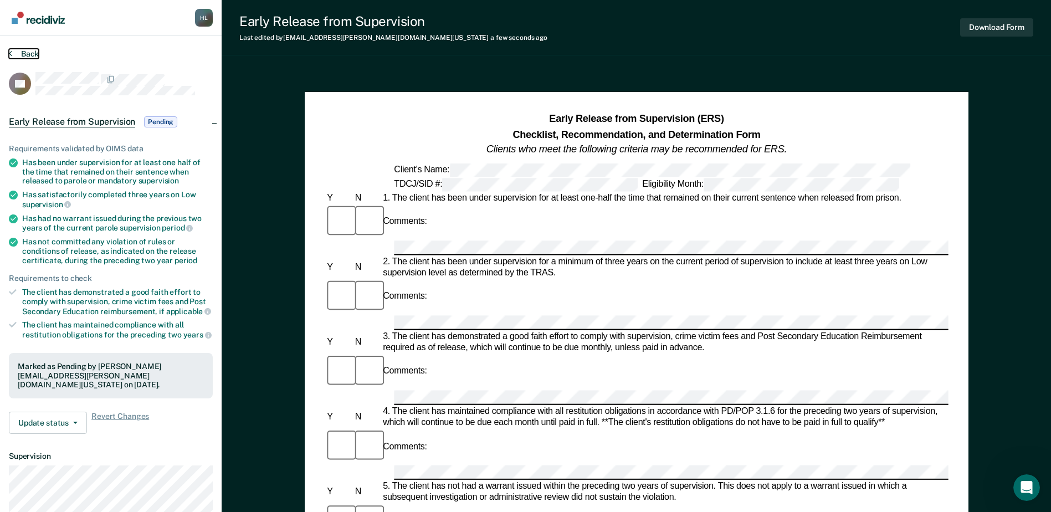
click at [15, 54] on button "Back" at bounding box center [24, 54] width 30 height 10
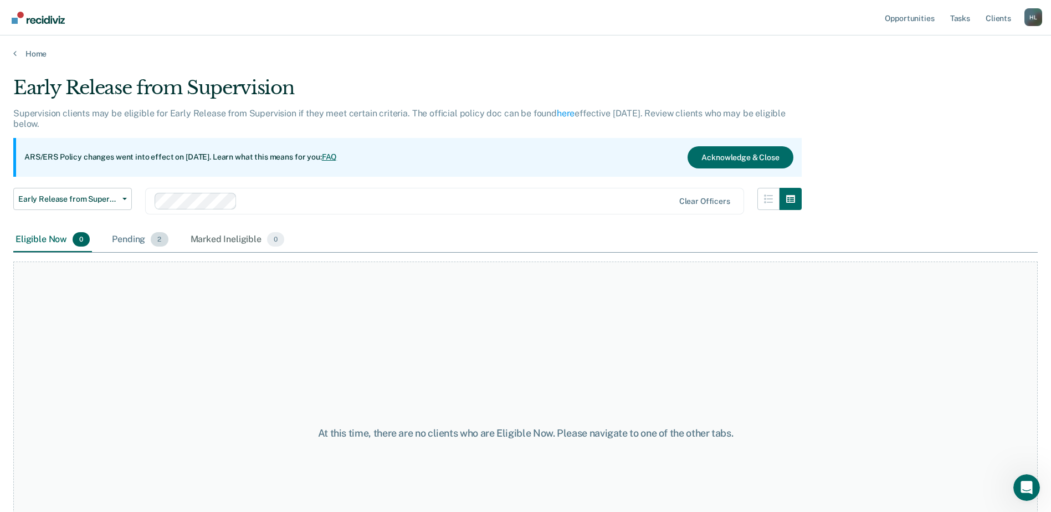
click at [137, 242] on div "Pending 2" at bounding box center [140, 240] width 60 height 24
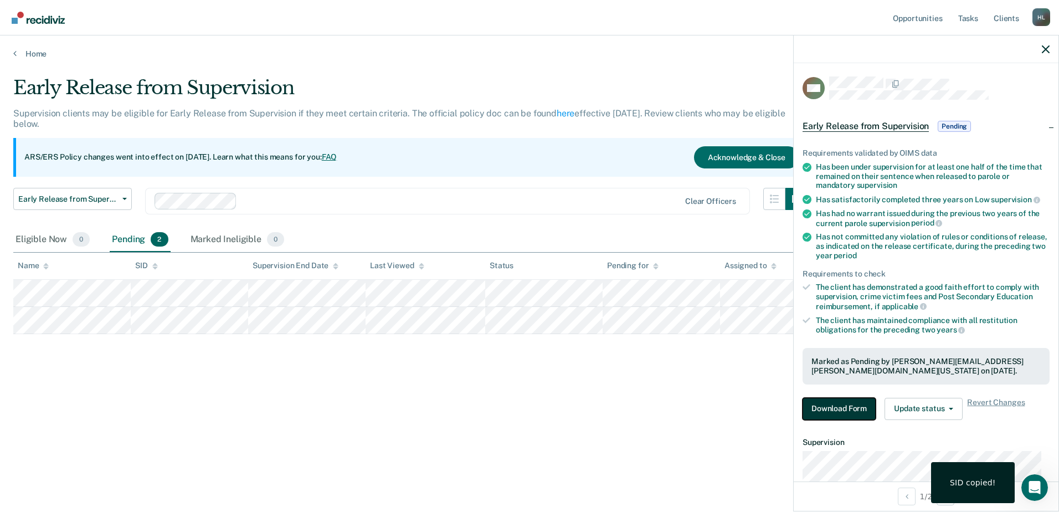
click at [845, 398] on button "Download Form" at bounding box center [839, 409] width 73 height 22
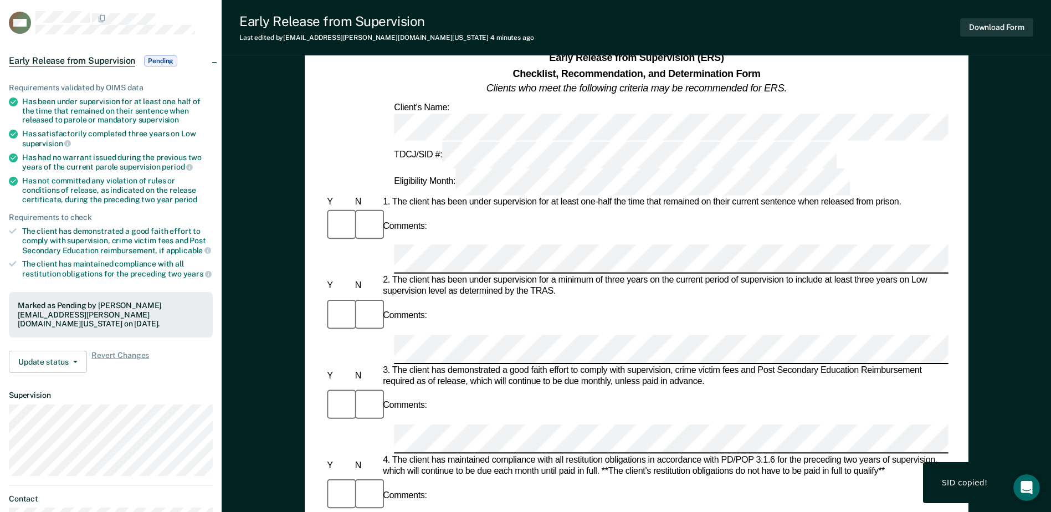
scroll to position [222, 0]
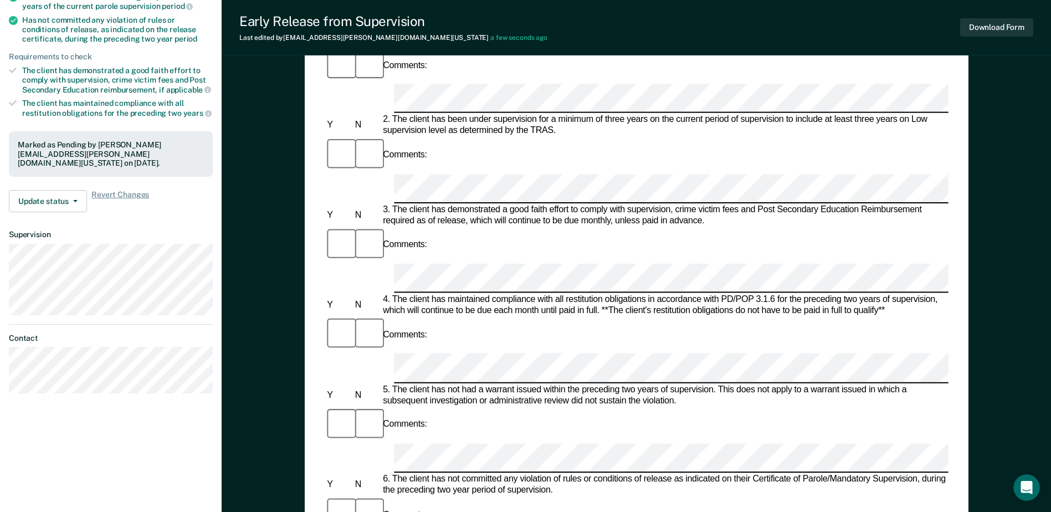
click at [307, 324] on div "Early Release from Supervision (ERS) Checklist, Recommendation, and Determinati…" at bounding box center [637, 302] width 664 height 865
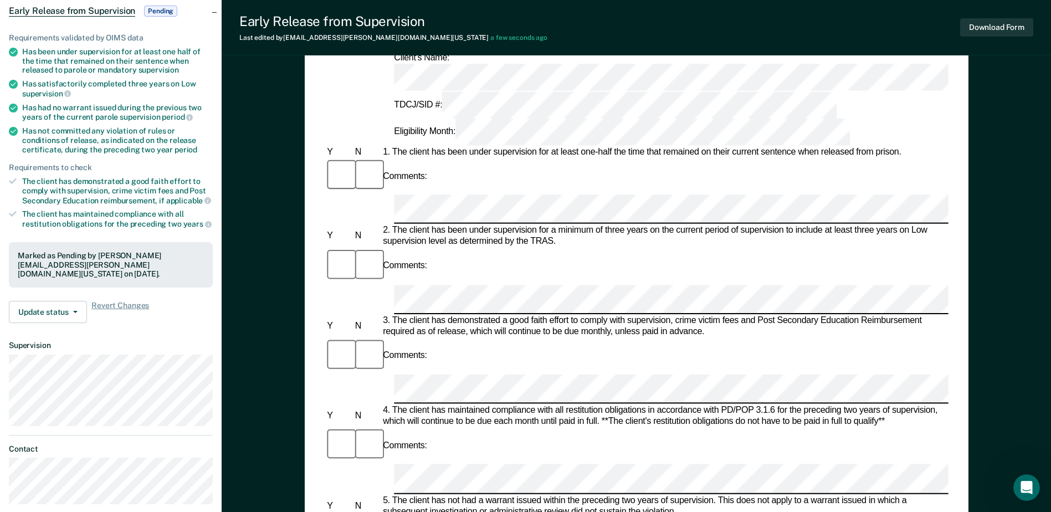
scroll to position [0, 0]
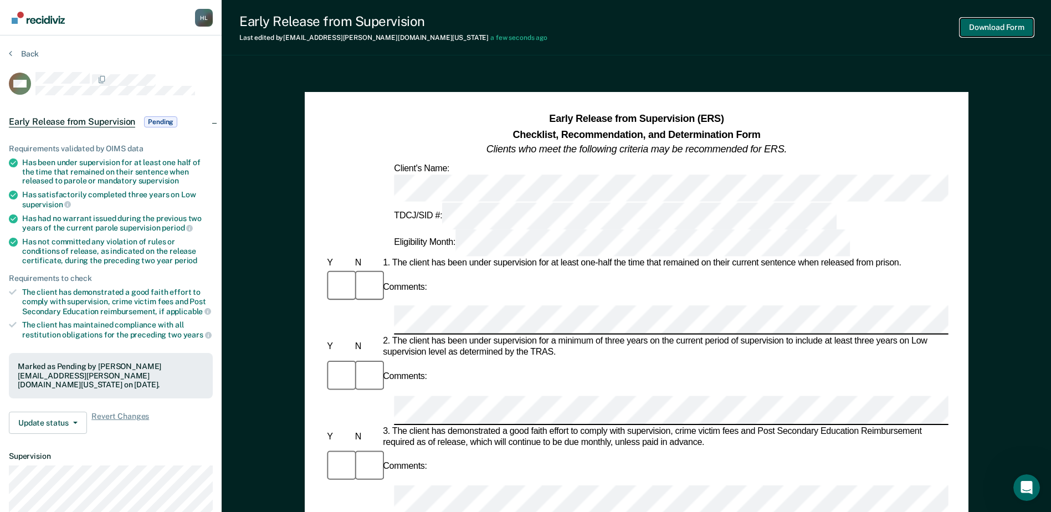
click at [845, 35] on button "Download Form" at bounding box center [996, 27] width 73 height 18
